Goal: Transaction & Acquisition: Purchase product/service

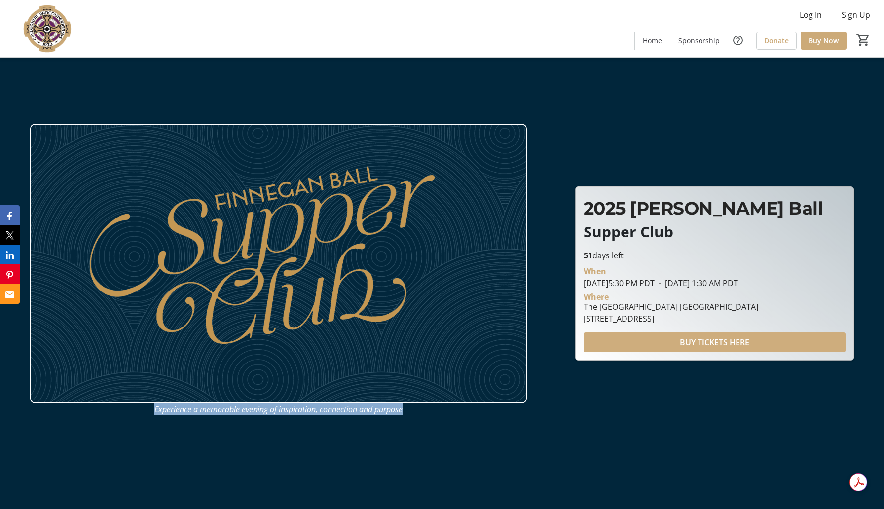
click at [635, 340] on span at bounding box center [714, 342] width 262 height 24
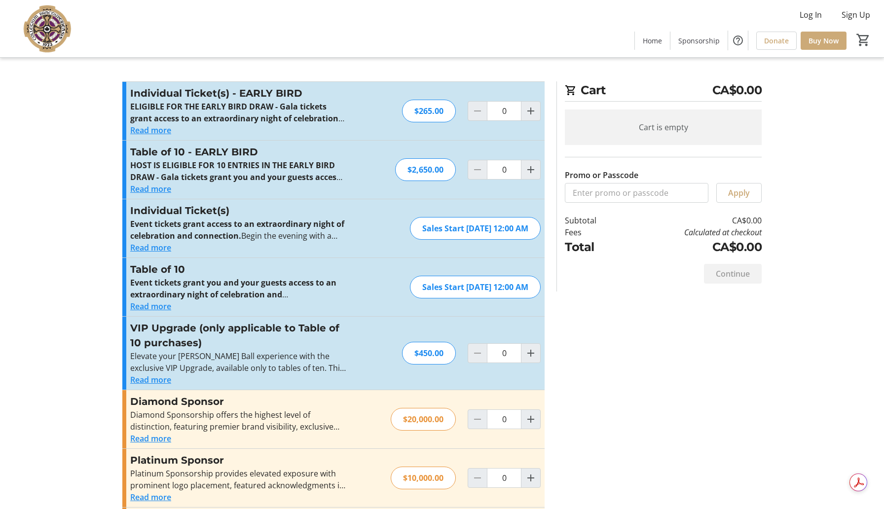
click at [154, 132] on button "Read more" at bounding box center [150, 130] width 41 height 12
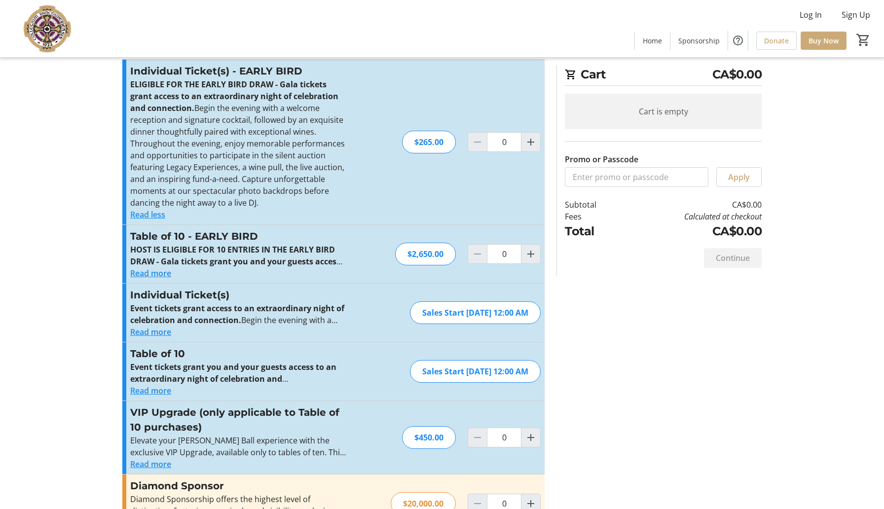
scroll to position [23, 0]
click at [151, 330] on button "Read more" at bounding box center [150, 331] width 41 height 12
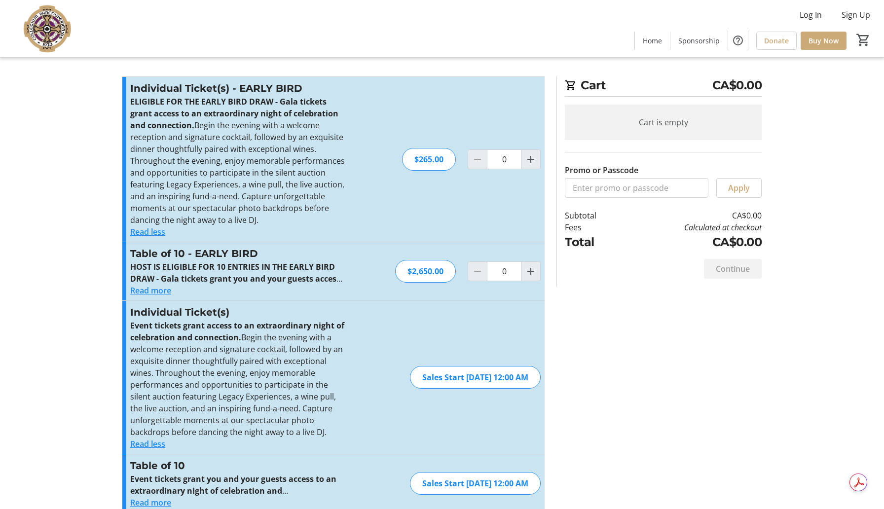
scroll to position [0, 0]
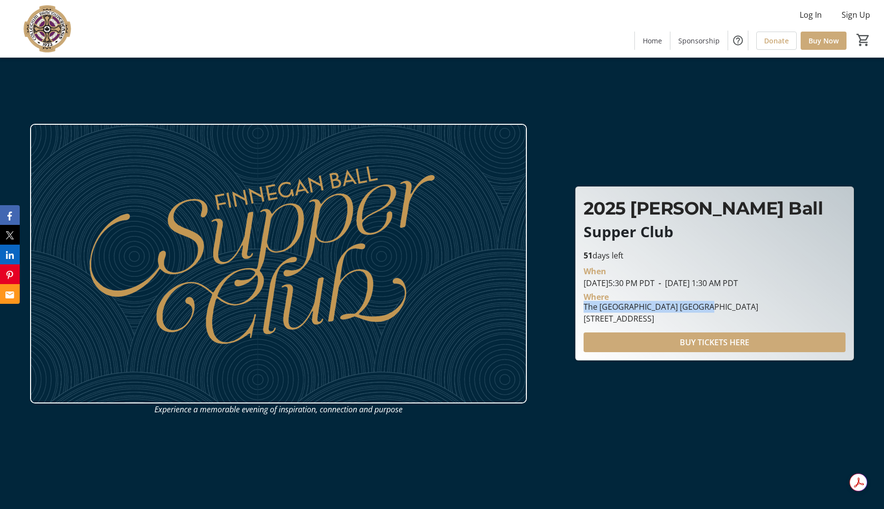
drag, startPoint x: 584, startPoint y: 308, endPoint x: 704, endPoint y: 302, distance: 119.5
click at [704, 302] on div "The [GEOGRAPHIC_DATA] [GEOGRAPHIC_DATA]" at bounding box center [670, 307] width 175 height 12
copy div "The [GEOGRAPHIC_DATA] [GEOGRAPHIC_DATA]"
